Goal: Connect with others: Connect with others

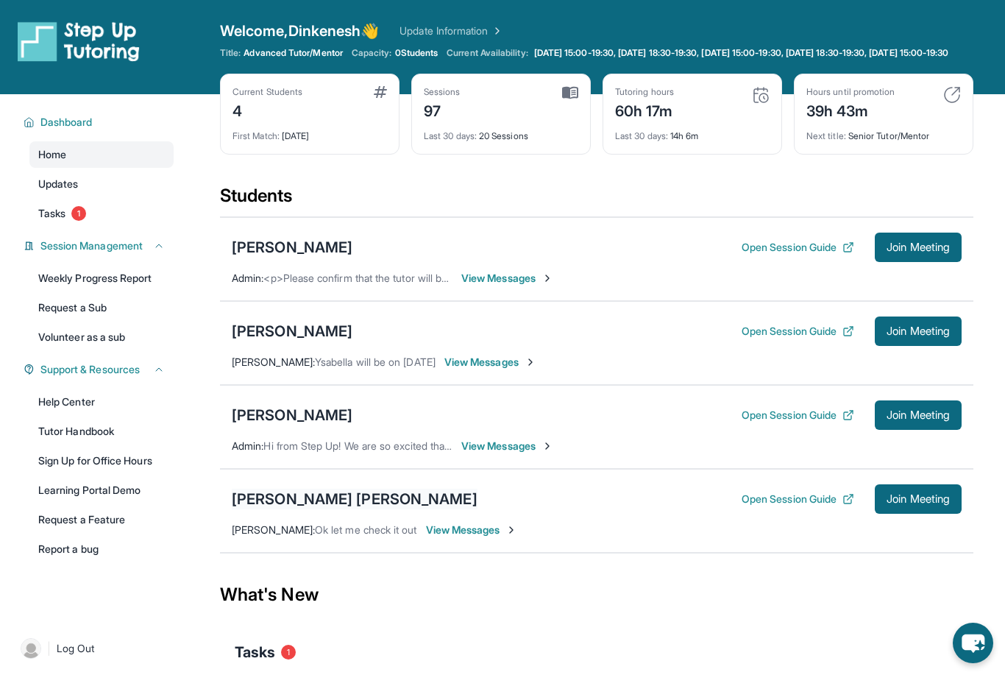
click at [296, 508] on div "[PERSON_NAME] [PERSON_NAME]" at bounding box center [355, 498] width 246 height 21
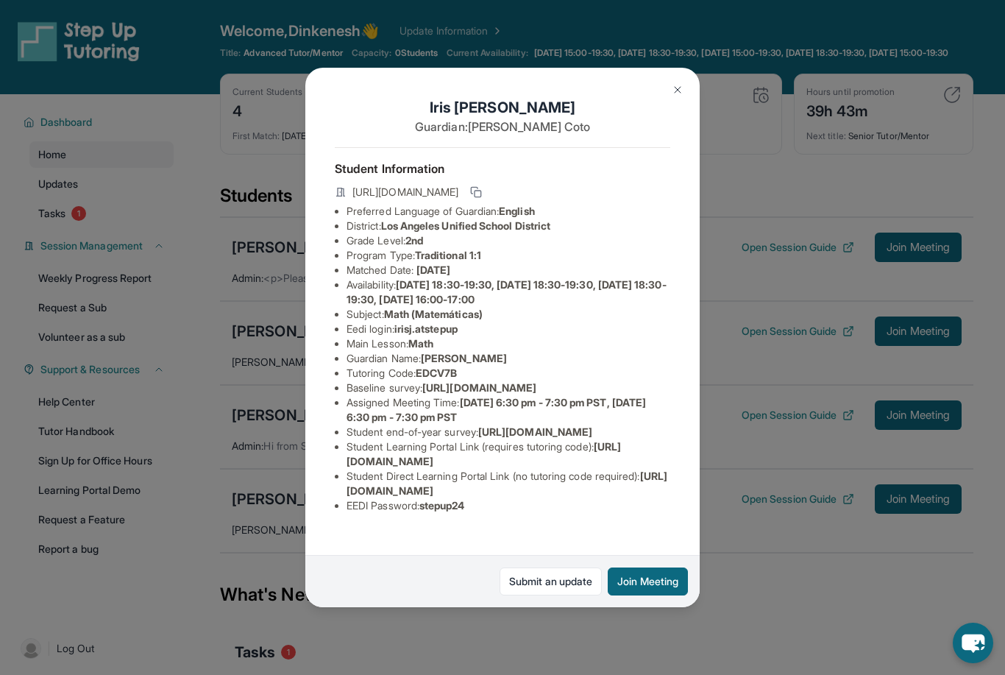
scroll to position [41, 0]
drag, startPoint x: 348, startPoint y: 532, endPoint x: 659, endPoint y: 535, distance: 311.2
click at [659, 498] on li "Student Direct Learning Portal Link (no tutoring code required) : https://stude…" at bounding box center [509, 483] width 324 height 29
copy li "https://student-portal.stepuptutoring.org/student/EDCV7B"
click at [673, 84] on img at bounding box center [678, 90] width 12 height 12
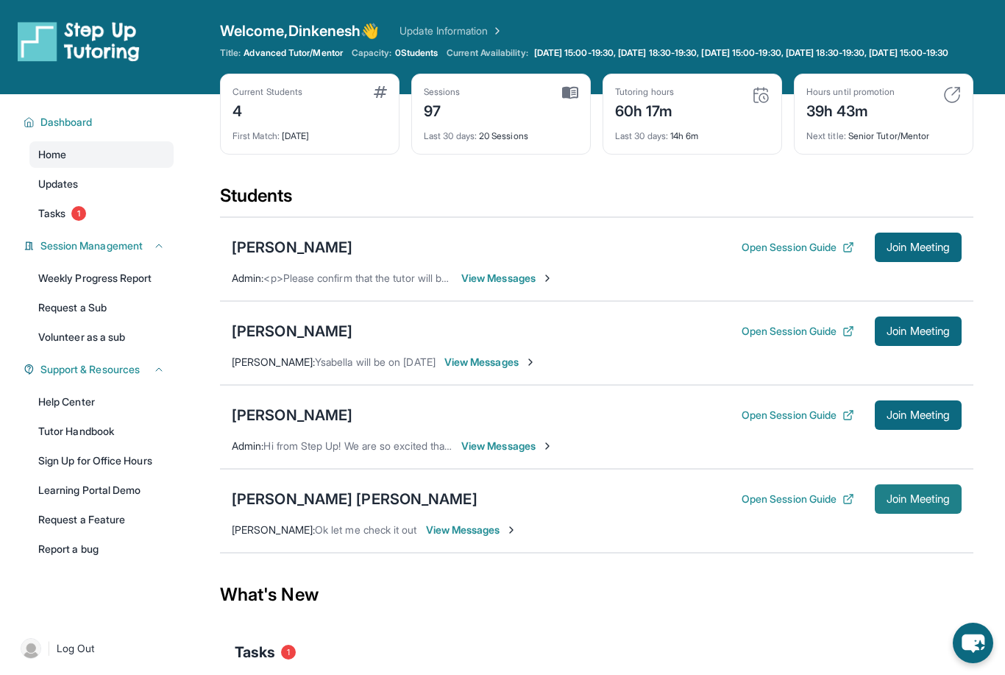
click at [906, 503] on span "Join Meeting" at bounding box center [917, 498] width 63 height 9
click at [913, 503] on span "Join Meeting" at bounding box center [917, 498] width 63 height 9
click at [907, 503] on span "Join Meeting" at bounding box center [917, 498] width 63 height 9
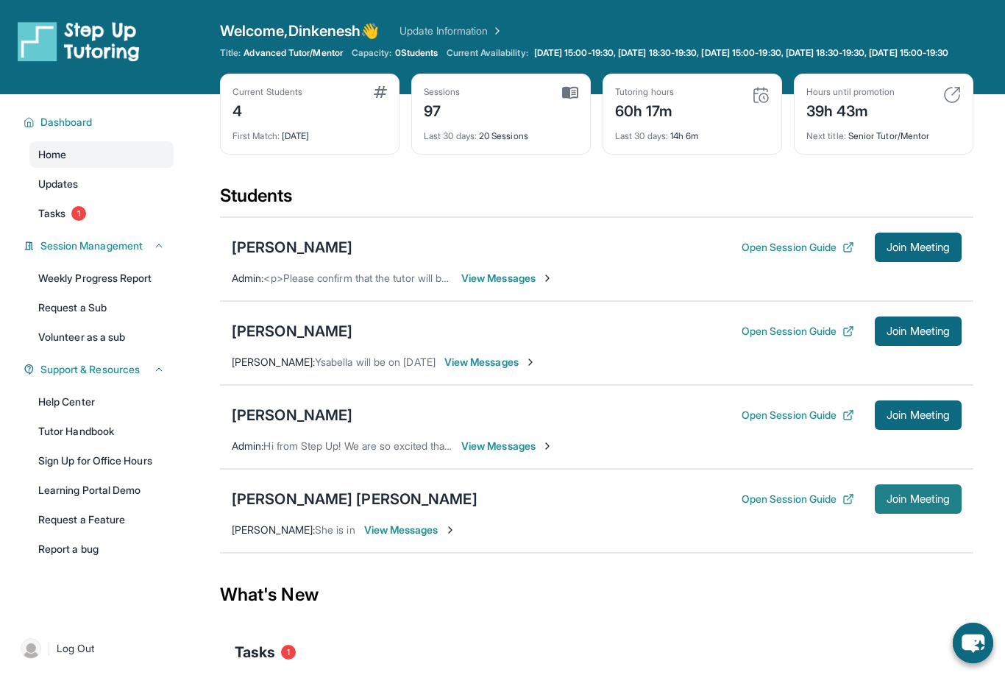
click at [907, 503] on span "Join Meeting" at bounding box center [917, 498] width 63 height 9
